Goal: Information Seeking & Learning: Learn about a topic

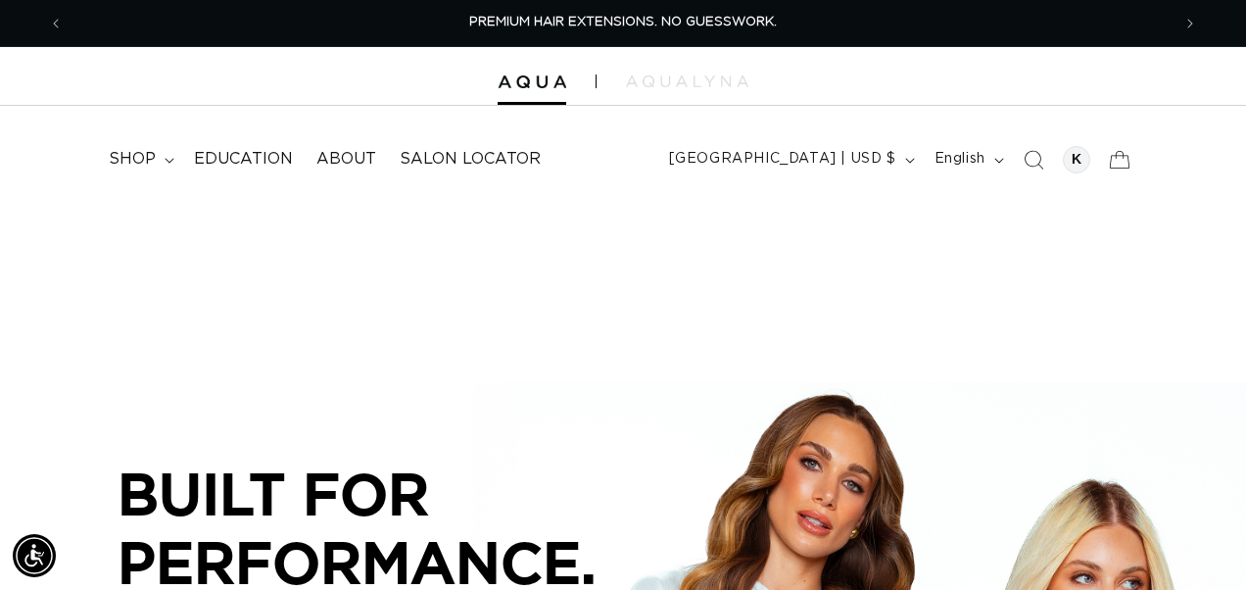
drag, startPoint x: 496, startPoint y: 159, endPoint x: 1184, endPoint y: 238, distance: 693.2
click at [1184, 238] on div "Close dialog UNLOCK 10% OFF YOUR FIRST ORDER! Join our Pro List to be the first…" at bounding box center [623, 295] width 1246 height 590
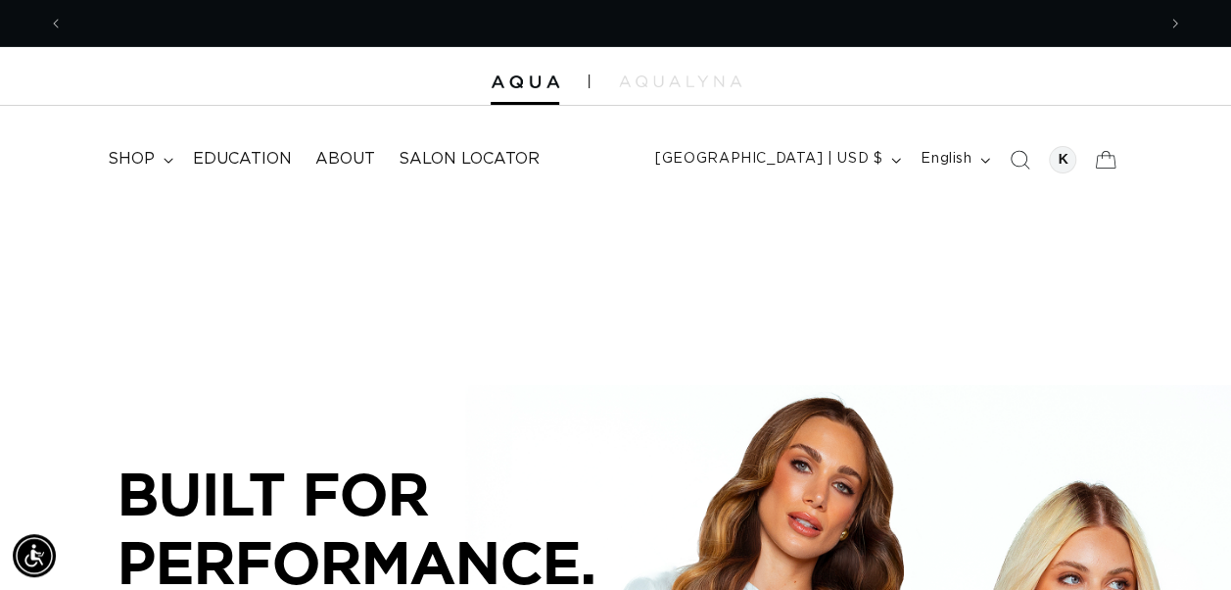
scroll to position [0, 1091]
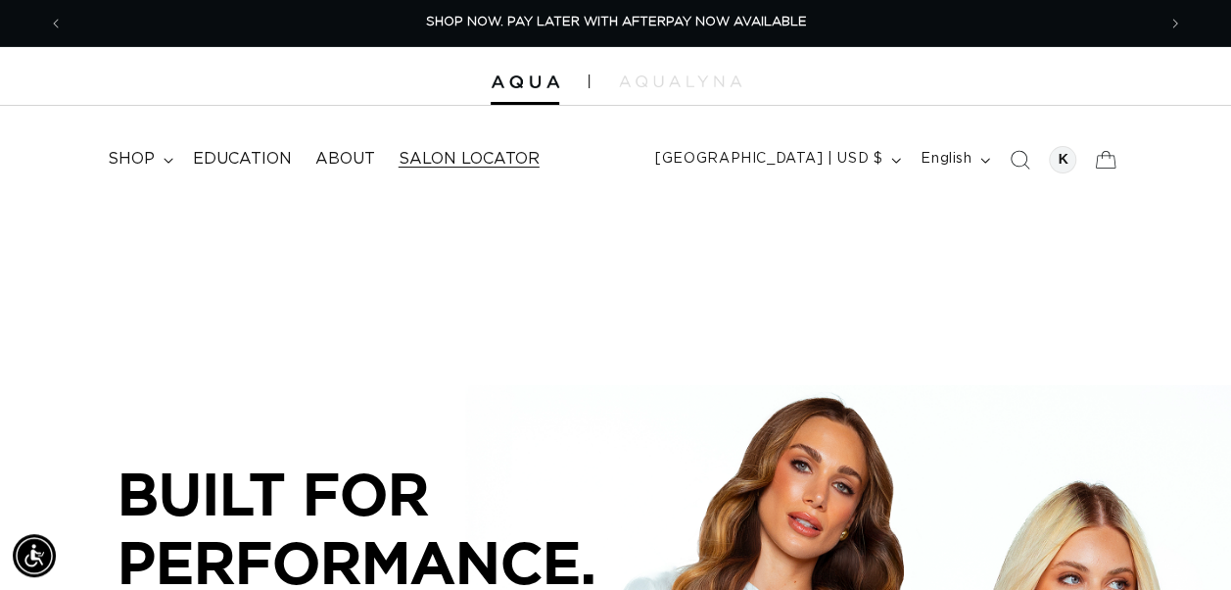
click at [525, 163] on span "Salon Locator" at bounding box center [469, 159] width 141 height 21
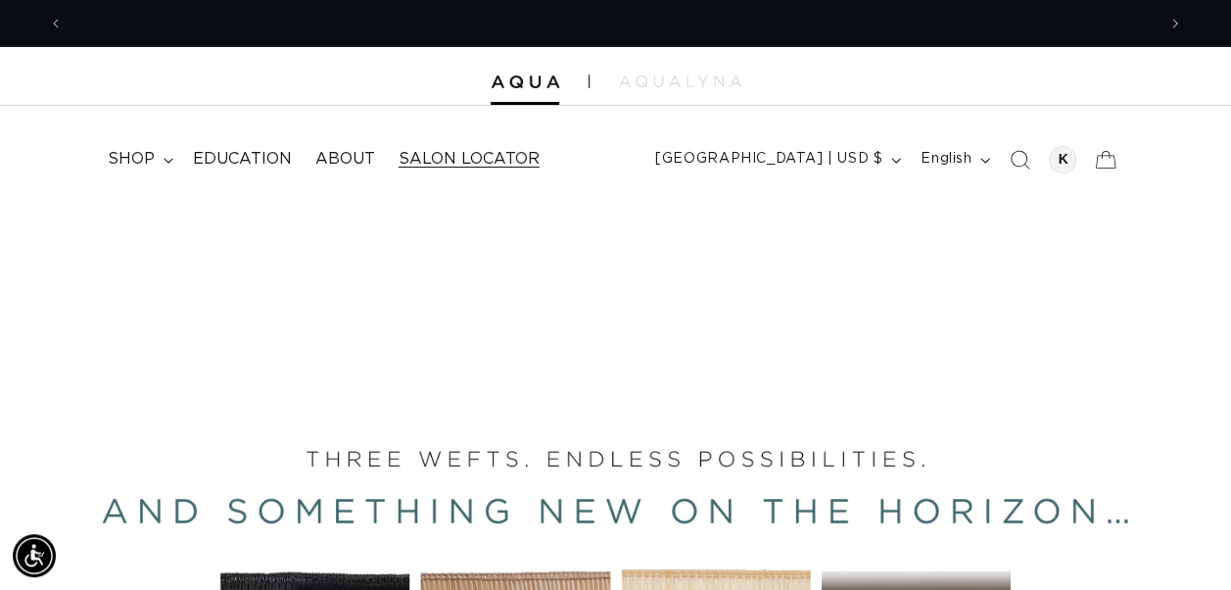
scroll to position [0, 2183]
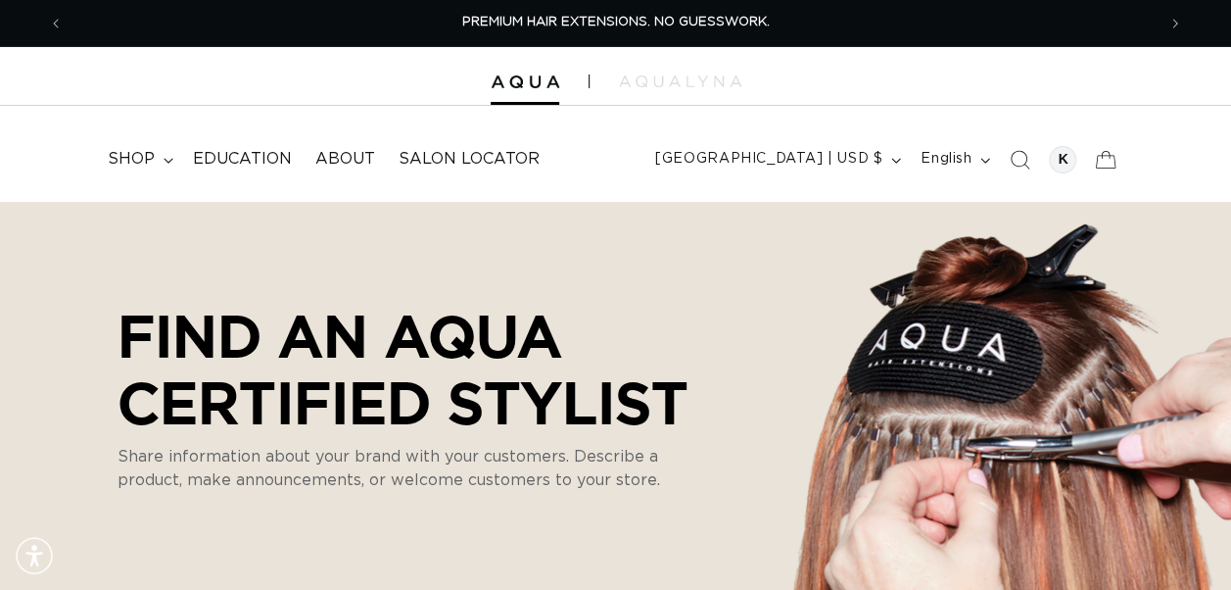
select select "m"
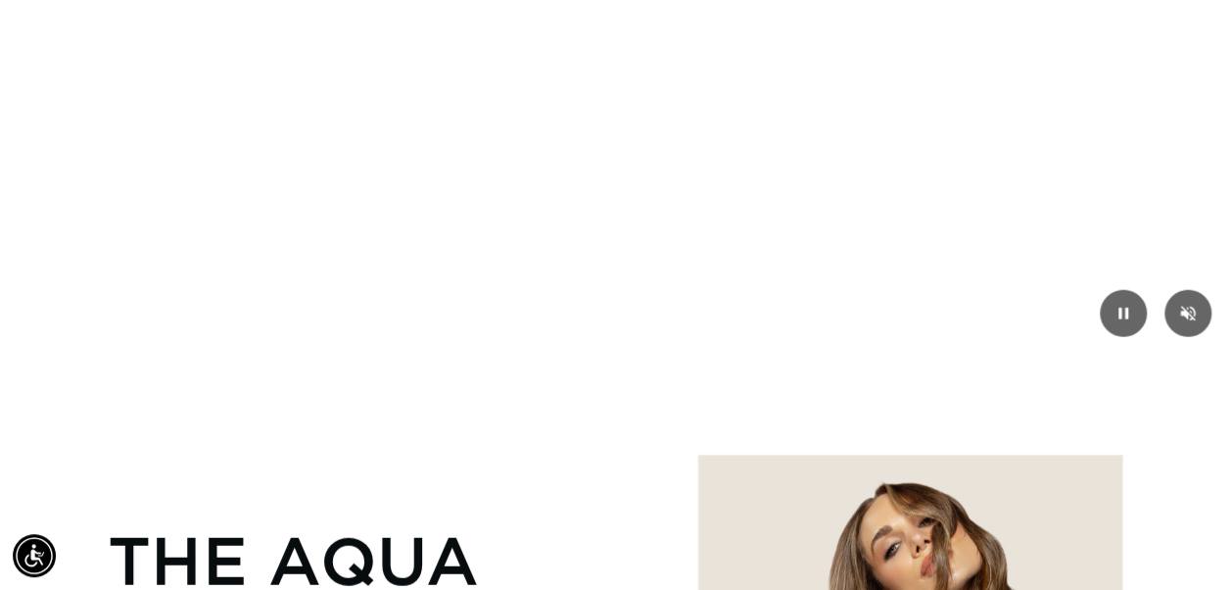
click at [797, 0] on video "Your browser doesn't support HTML5 video. Download the video instead." at bounding box center [615, 135] width 1231 height 443
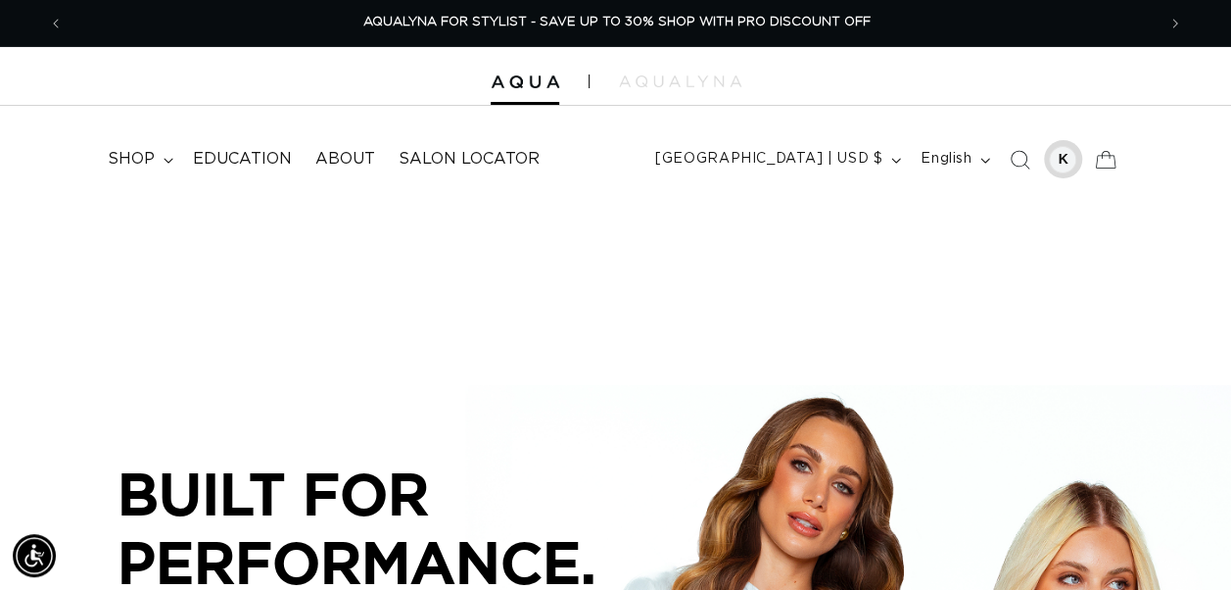
click at [1062, 158] on div at bounding box center [1062, 159] width 27 height 27
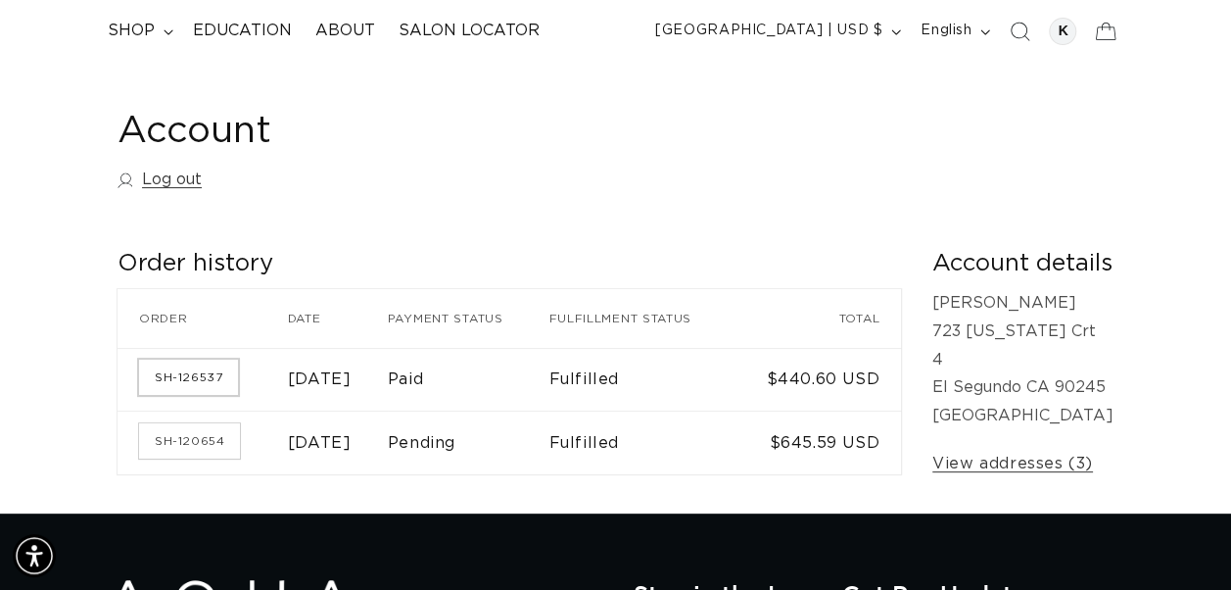
click at [202, 378] on link "SH-126537" at bounding box center [188, 376] width 99 height 35
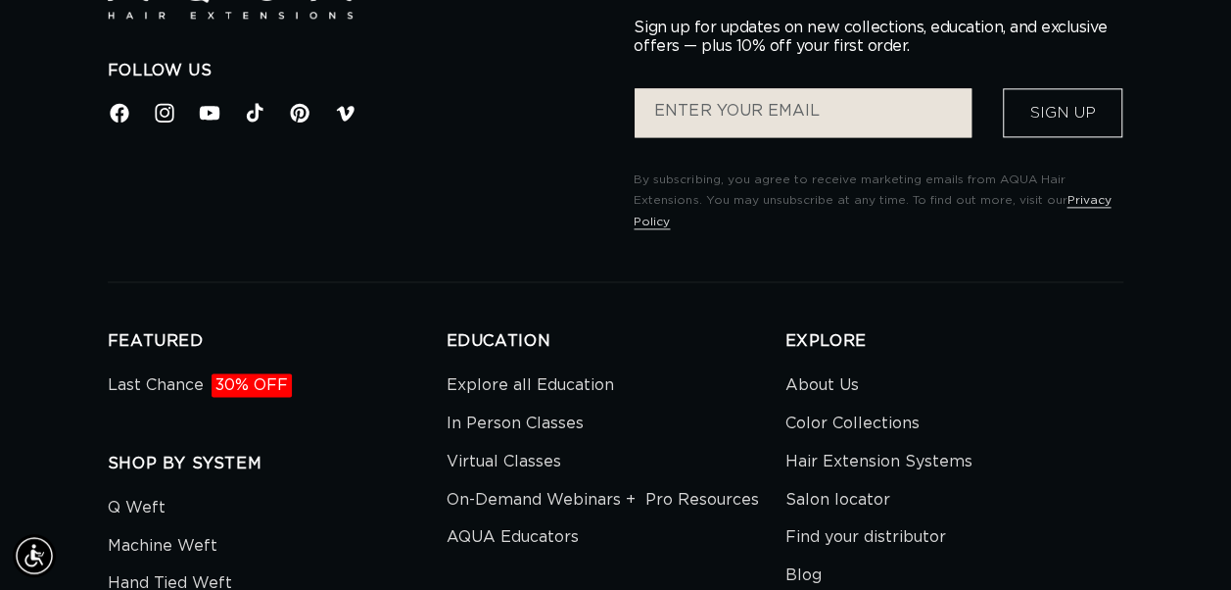
scroll to position [0, 2183]
click at [793, 405] on link "Color Collections" at bounding box center [852, 424] width 134 height 38
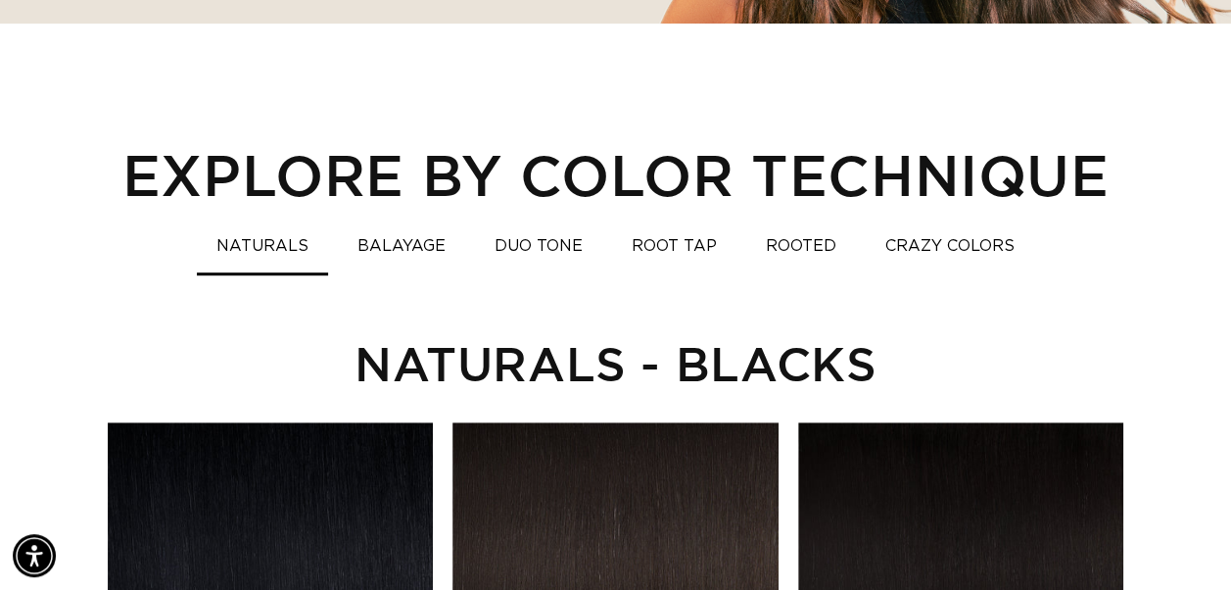
click at [670, 239] on button "ROOT TAP" at bounding box center [674, 246] width 124 height 38
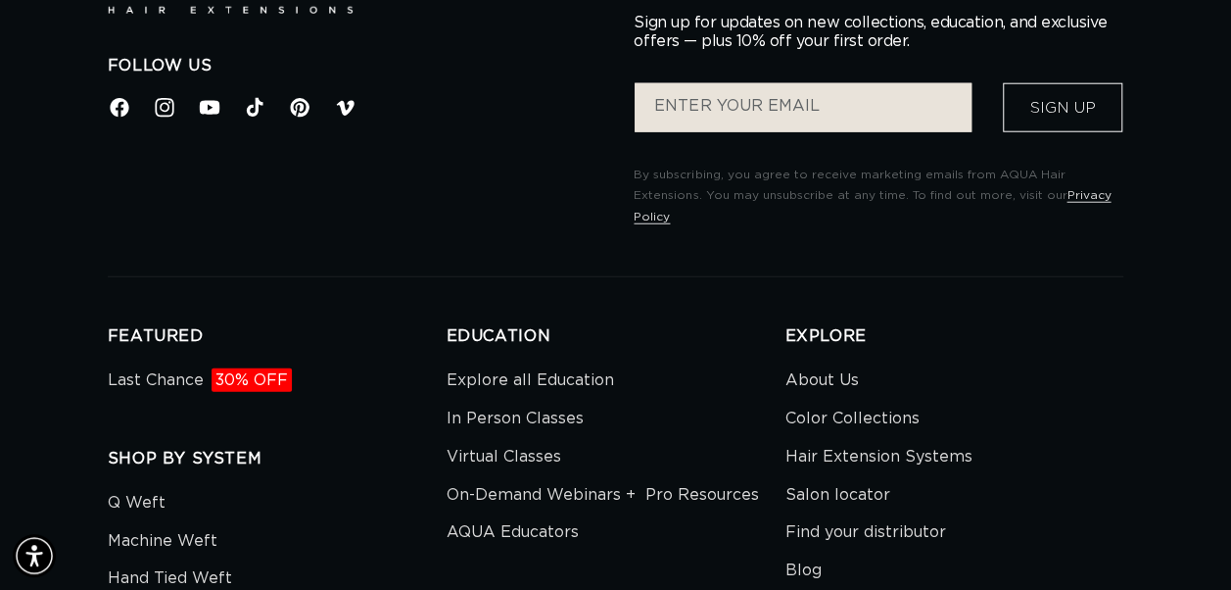
scroll to position [0, 2183]
click at [264, 368] on span "30% OFF" at bounding box center [252, 380] width 80 height 24
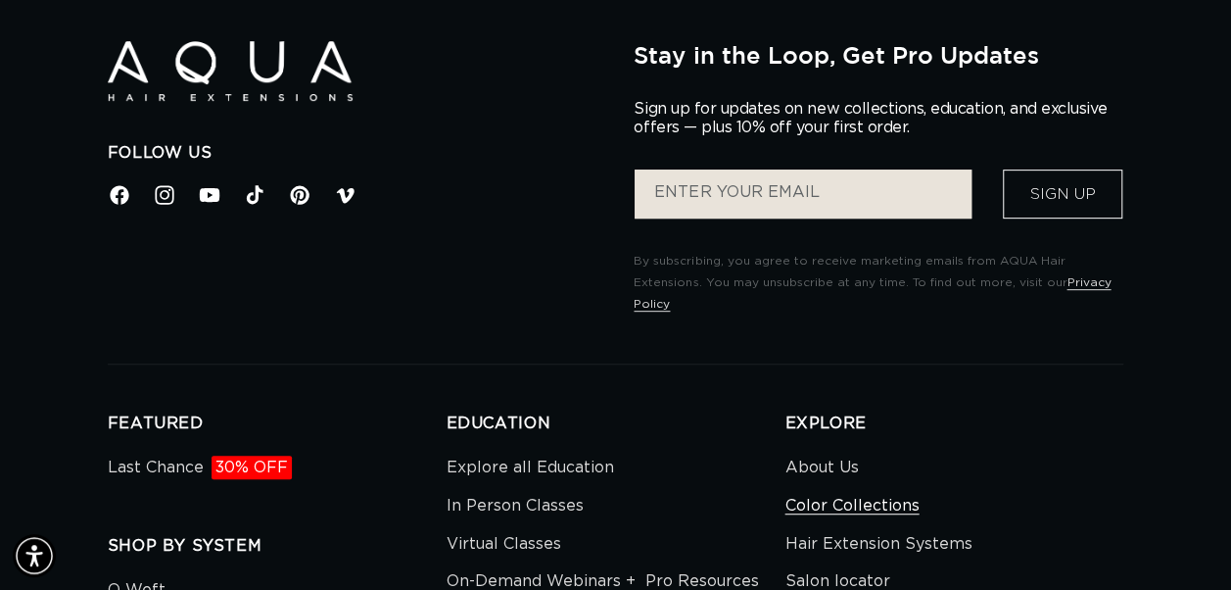
click at [801, 487] on link "Color Collections" at bounding box center [852, 506] width 134 height 38
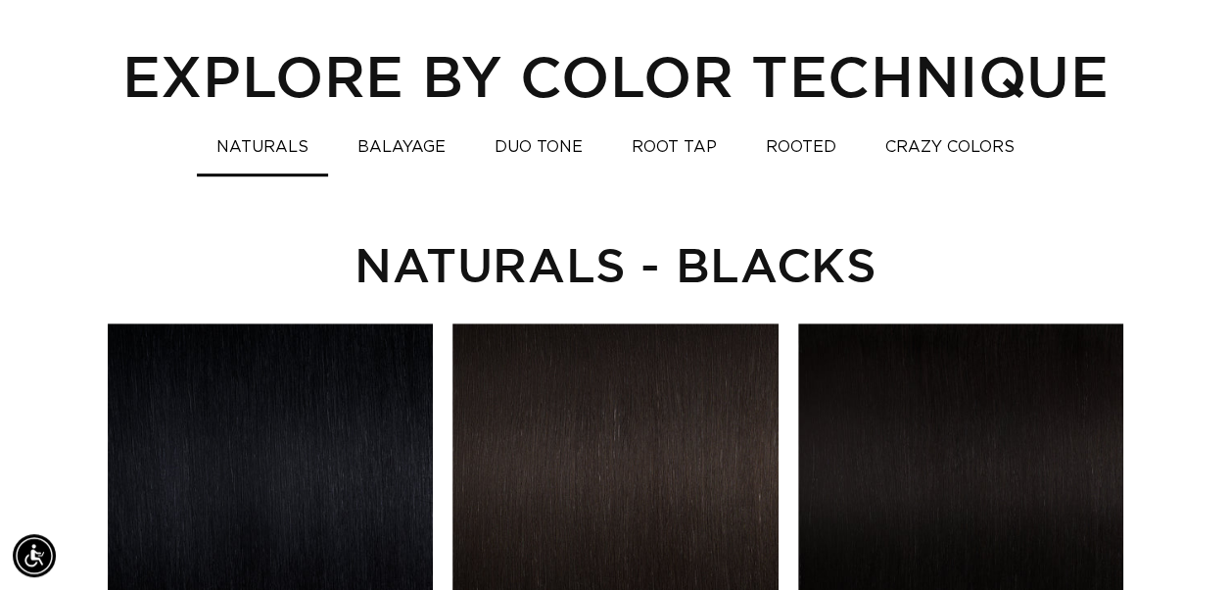
click at [434, 139] on button "BALAYAGE" at bounding box center [401, 147] width 127 height 38
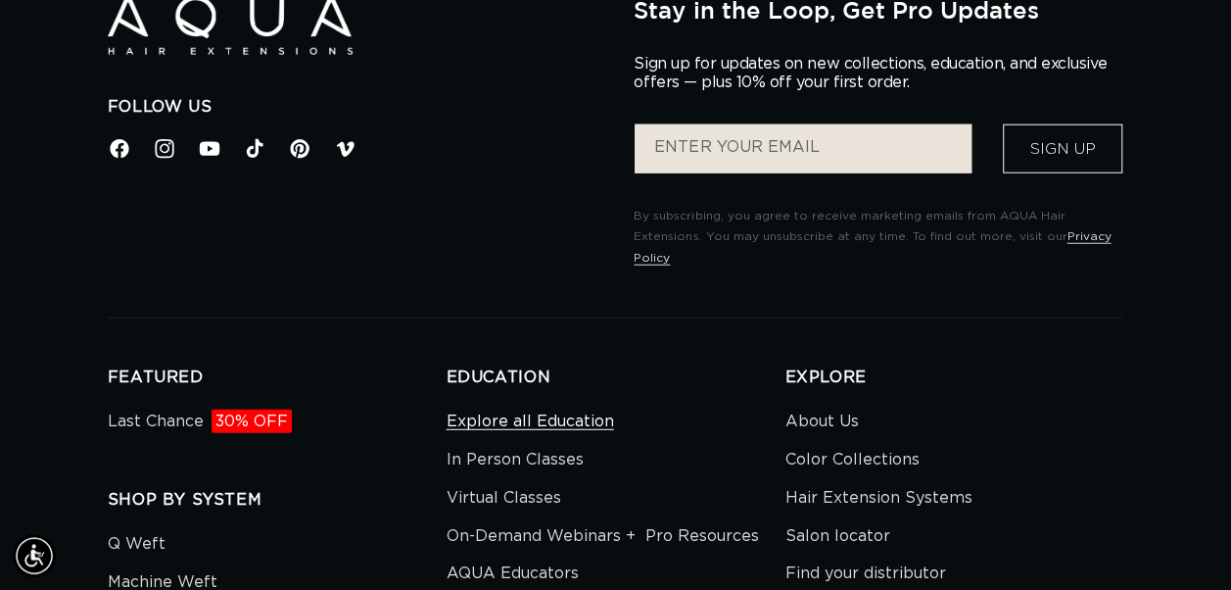
scroll to position [0, 1091]
click at [592, 407] on link "Explore all Education" at bounding box center [530, 423] width 167 height 33
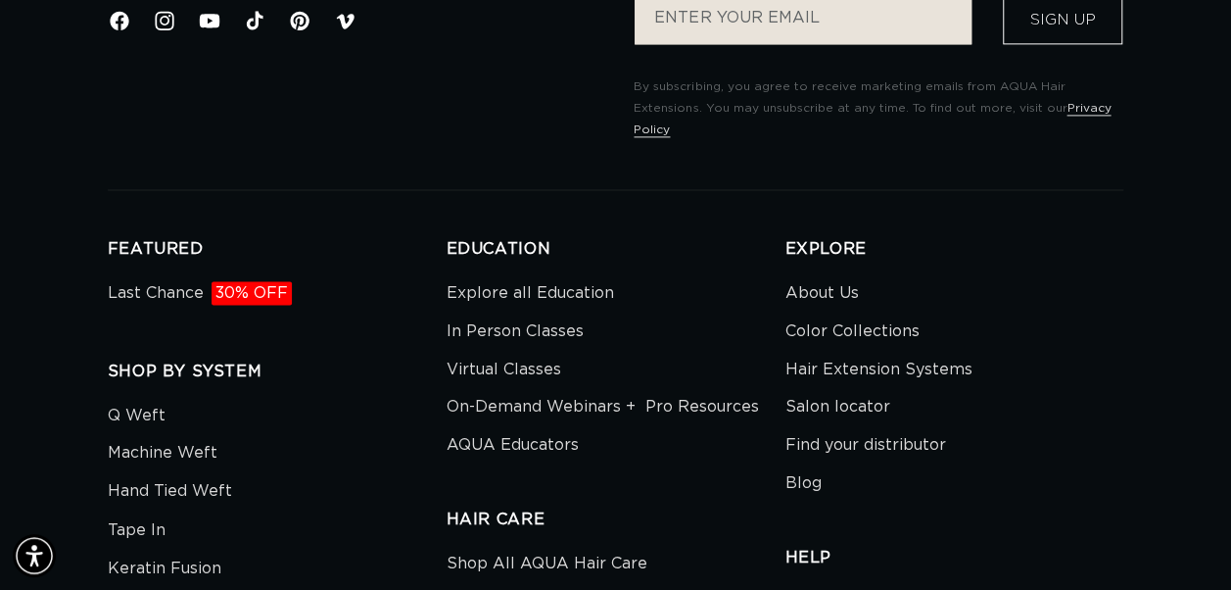
scroll to position [0, 1091]
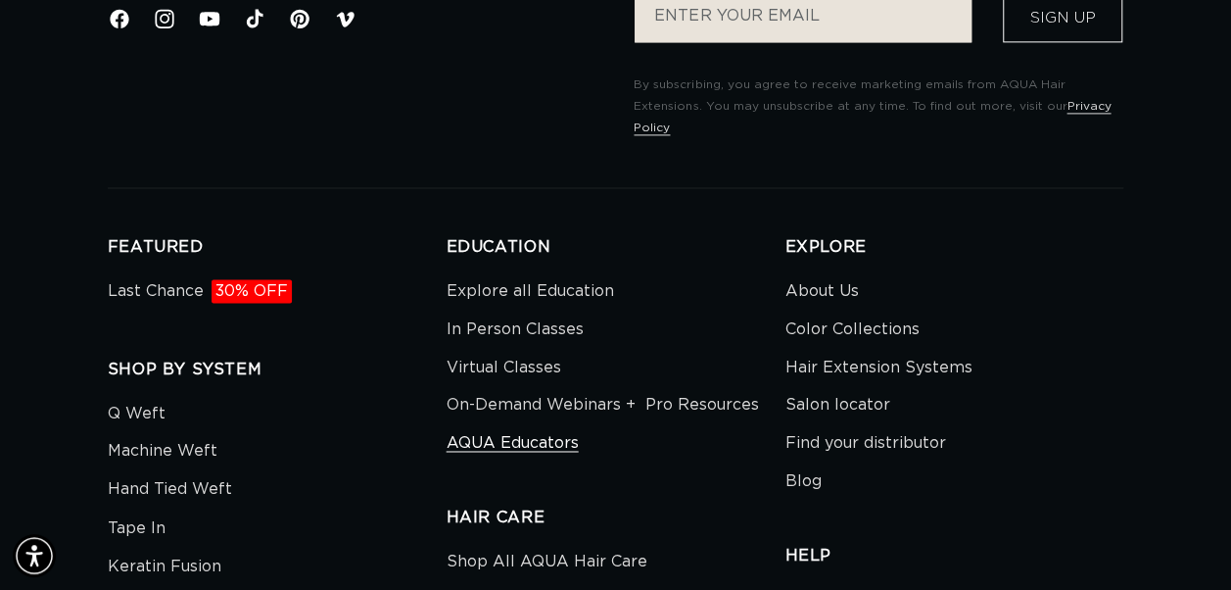
click at [563, 424] on link "AQUA Educators" at bounding box center [513, 443] width 132 height 38
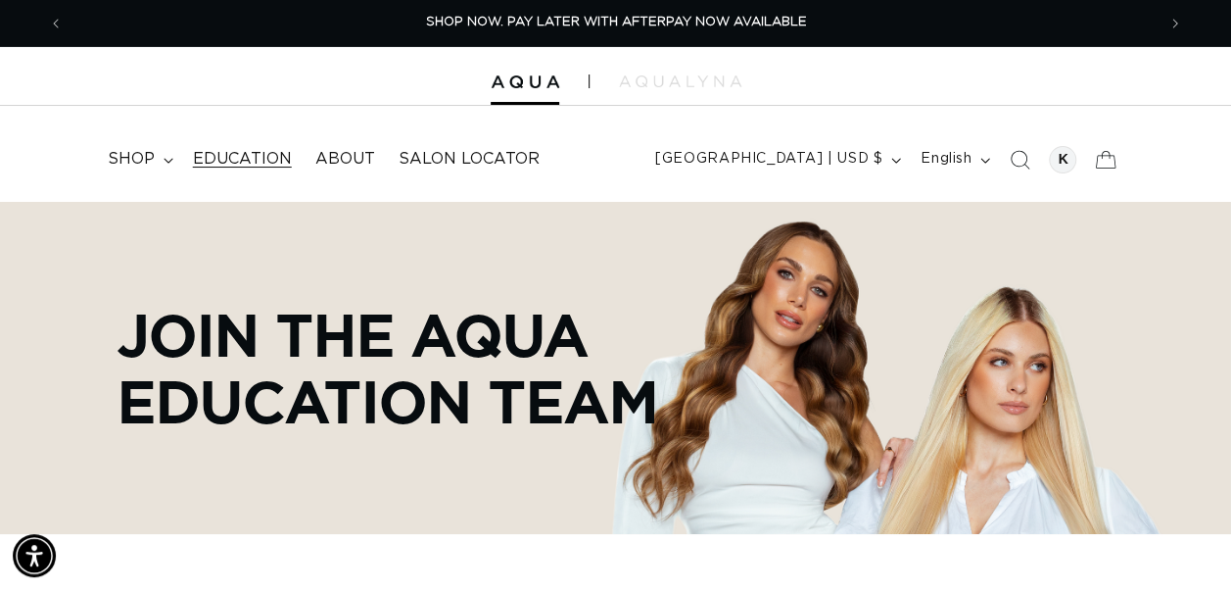
click at [257, 155] on span "Education" at bounding box center [242, 159] width 99 height 21
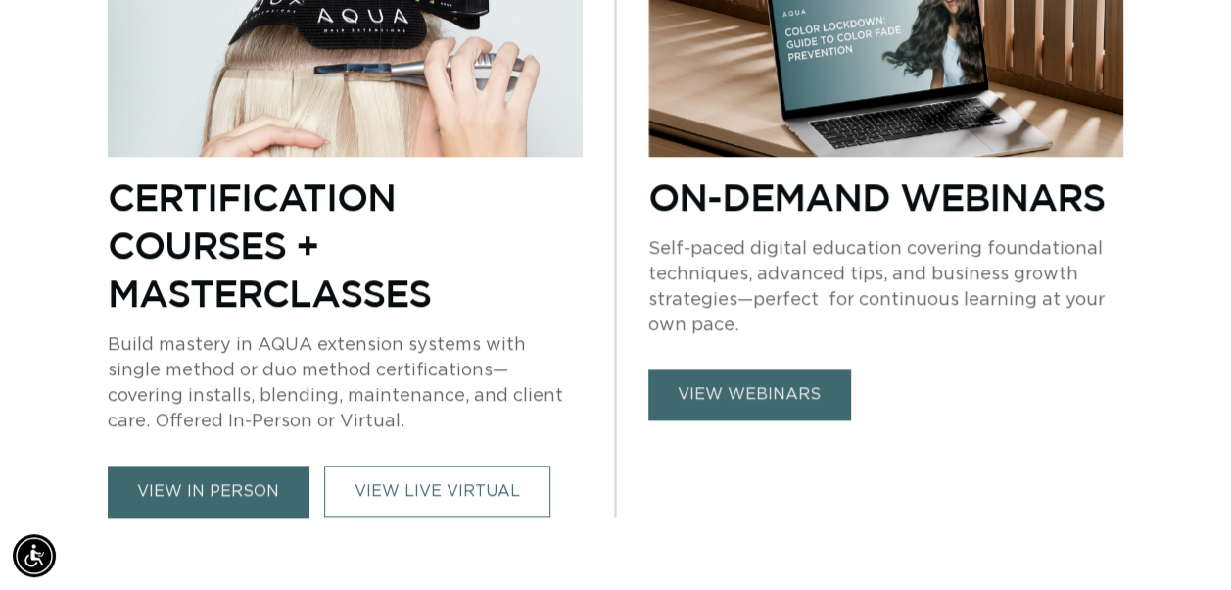
scroll to position [0, 2183]
click at [762, 391] on link "view webinars" at bounding box center [749, 394] width 202 height 50
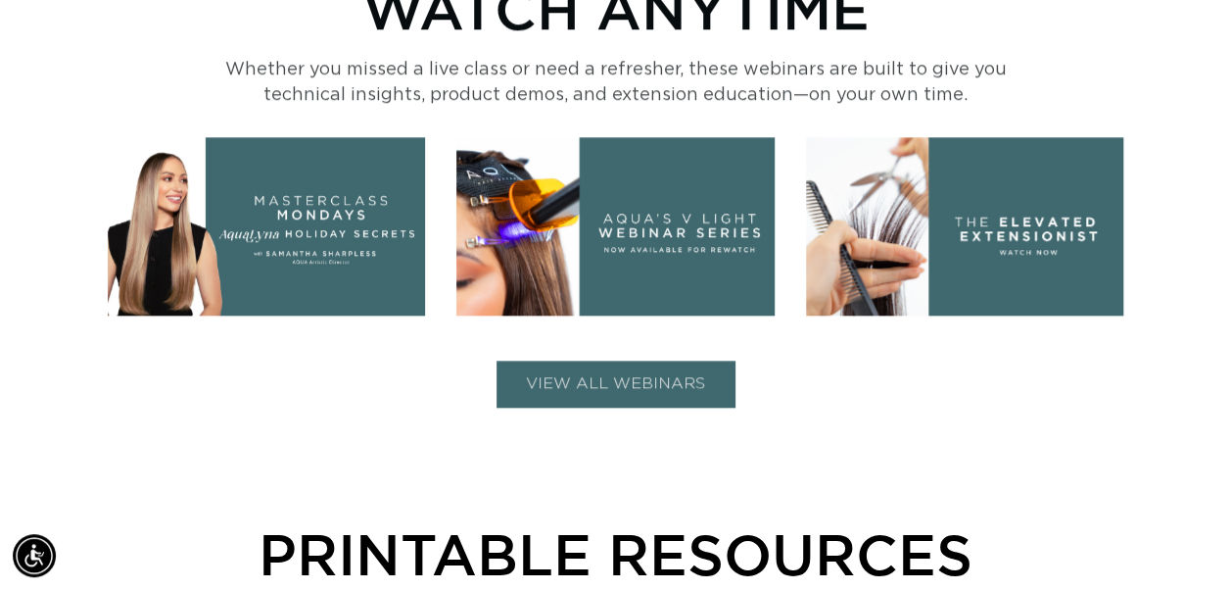
scroll to position [834, 0]
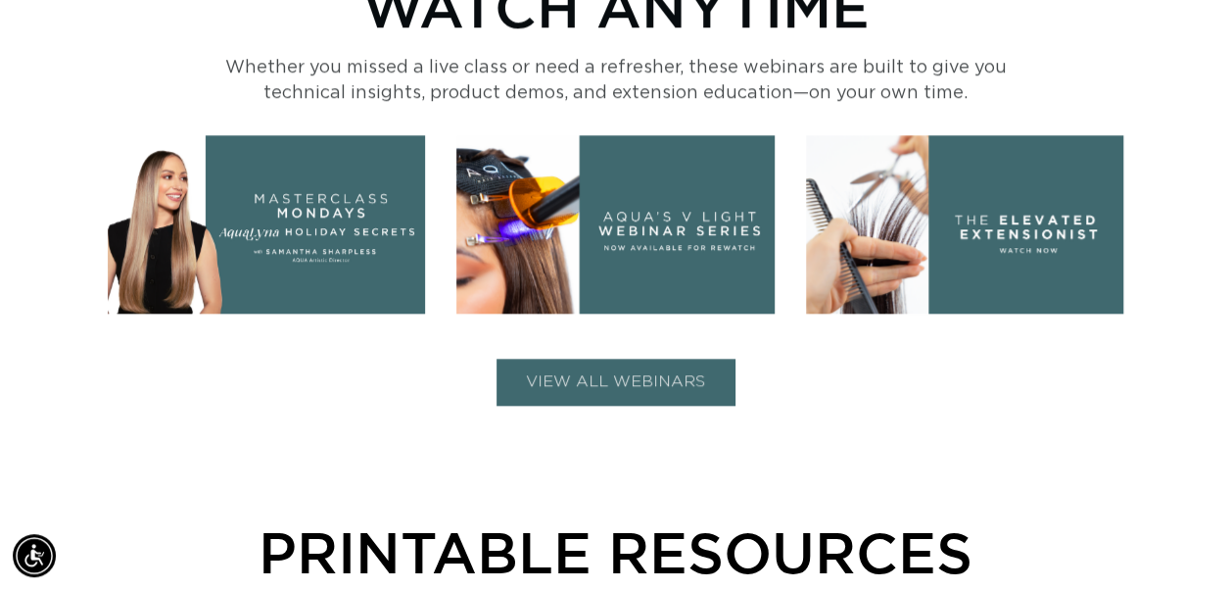
click at [697, 379] on button "VIEW ALL WEBINARS" at bounding box center [616, 382] width 238 height 46
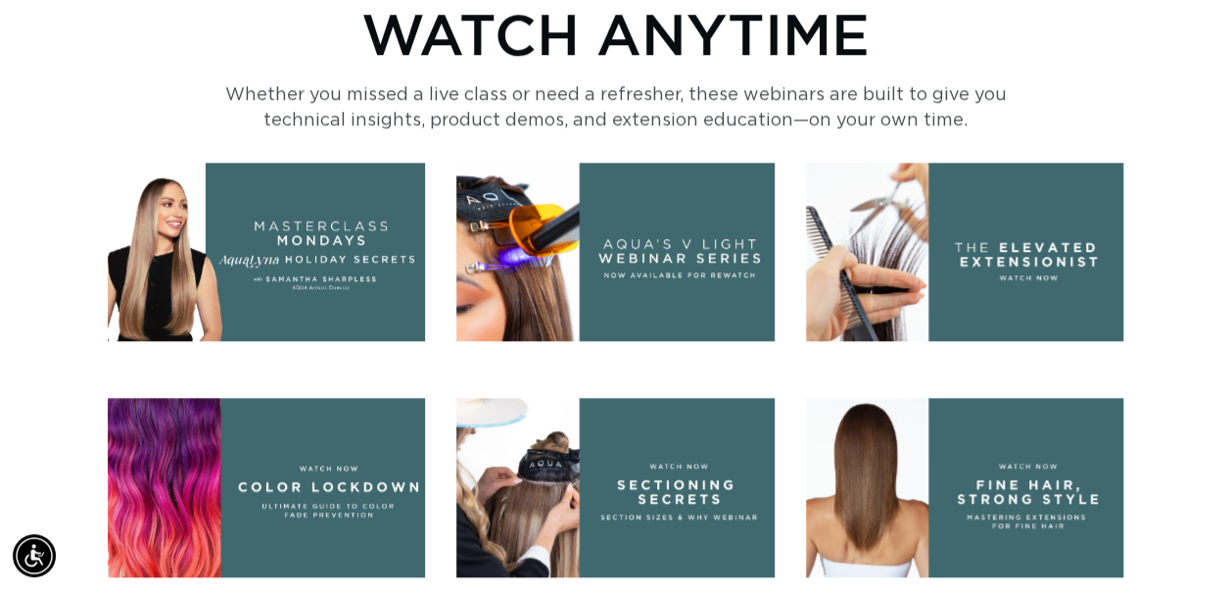
scroll to position [0, 0]
click at [196, 263] on img at bounding box center [267, 252] width 318 height 179
